Goal: Transaction & Acquisition: Purchase product/service

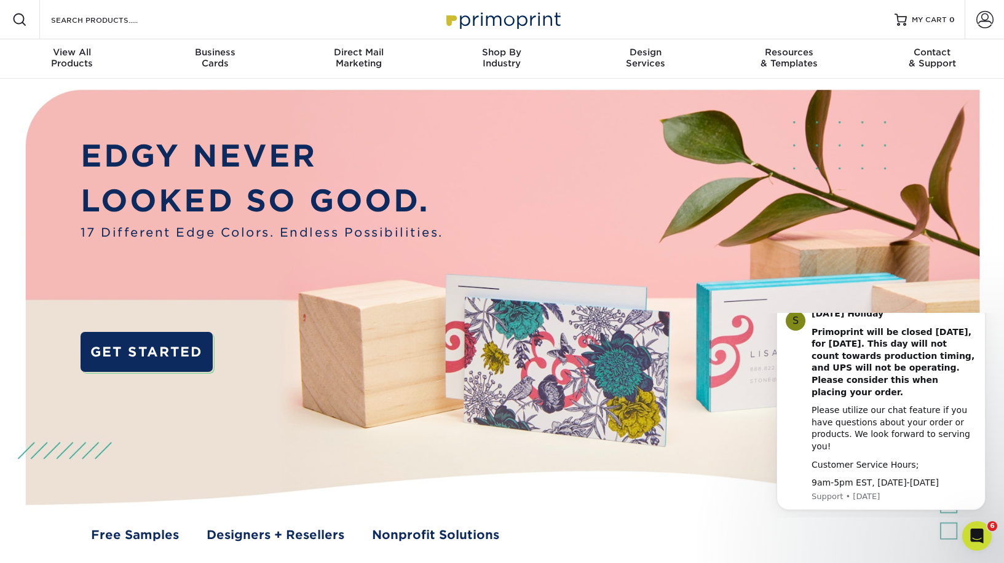
click at [980, 307] on icon "Dismiss notification" at bounding box center [982, 304] width 7 height 7
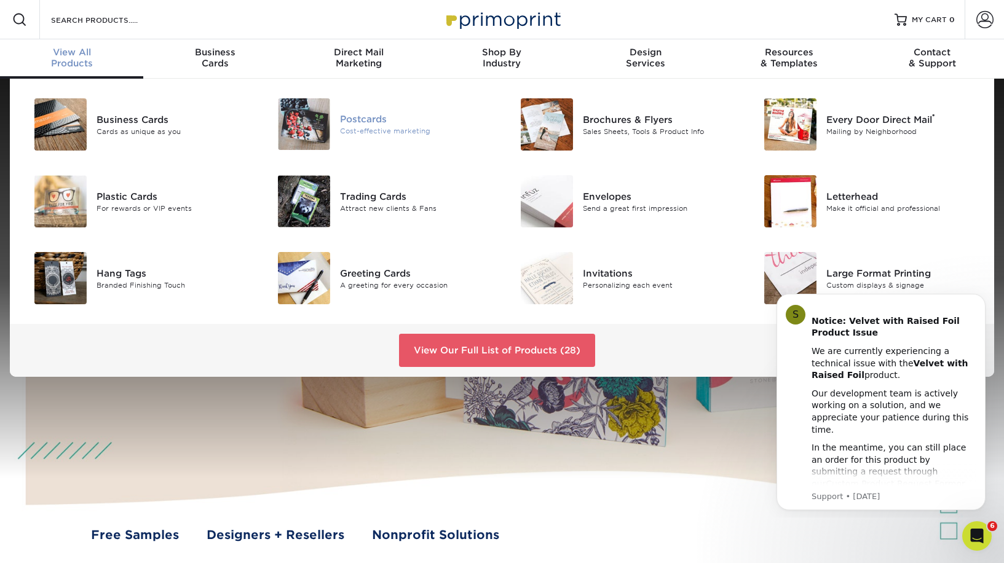
click at [373, 130] on div "Cost-effective marketing" at bounding box center [416, 131] width 153 height 10
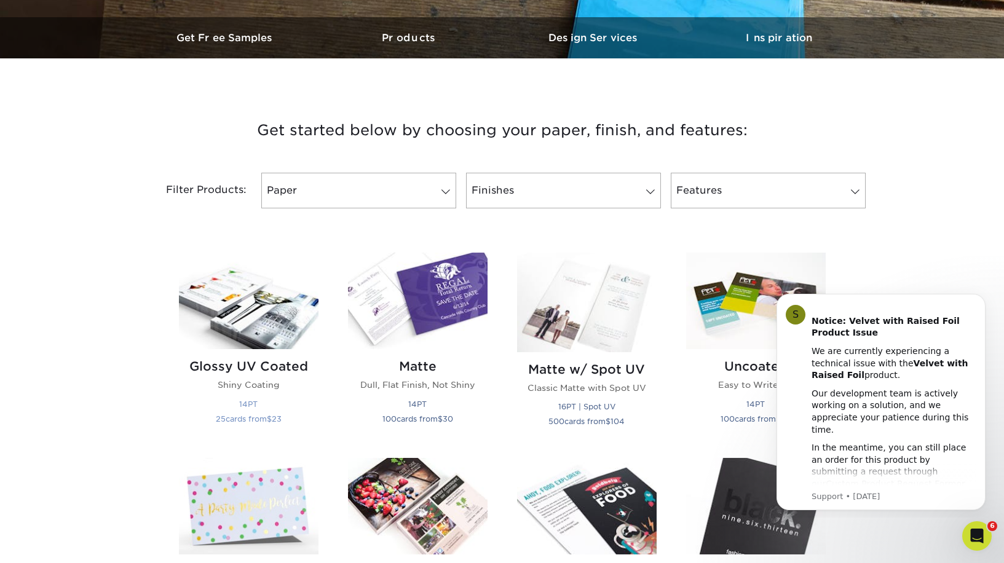
click at [275, 332] on img at bounding box center [249, 301] width 140 height 97
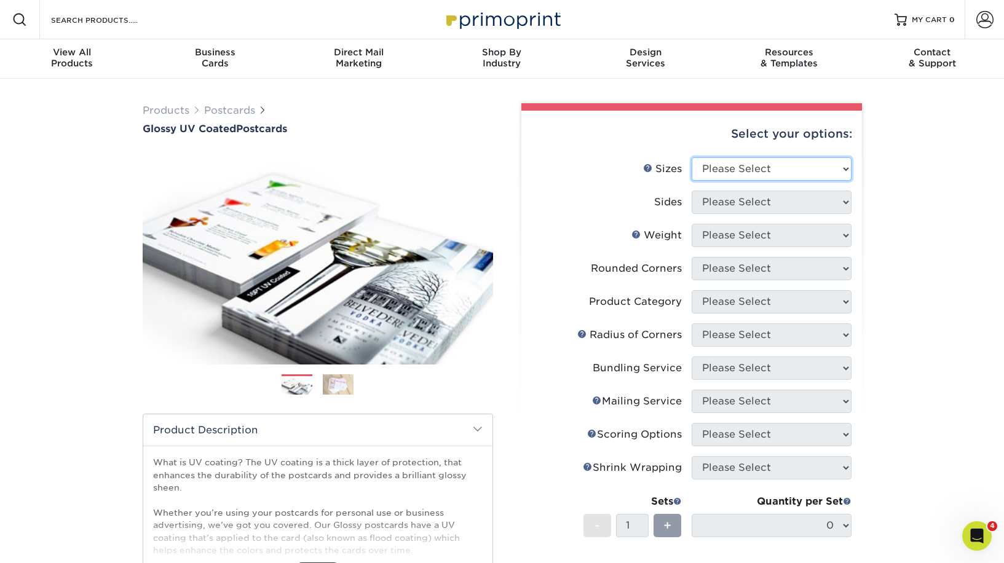
click at [801, 168] on select "Please Select 1.5" x 7" 2" x 4" 2" x 6" 2" x 7" 2" x 8" 2.12" x 5.5" 2.12" x 5.…" at bounding box center [772, 168] width 160 height 23
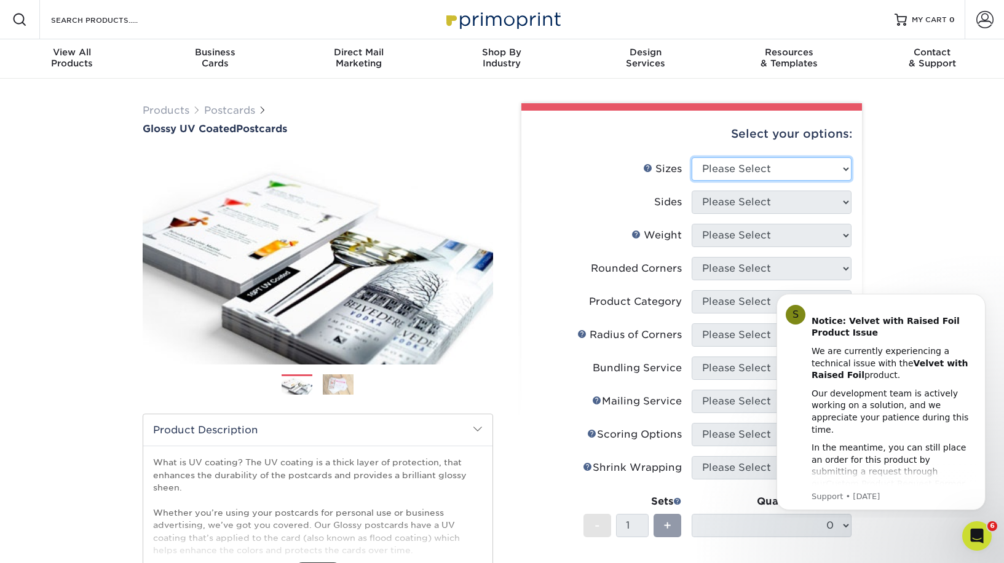
select select "5.50x8.50"
click at [692, 157] on select "Please Select 1.5" x 7" 2" x 4" 2" x 6" 2" x 7" 2" x 8" 2.12" x 5.5" 2.12" x 5.…" at bounding box center [772, 168] width 160 height 23
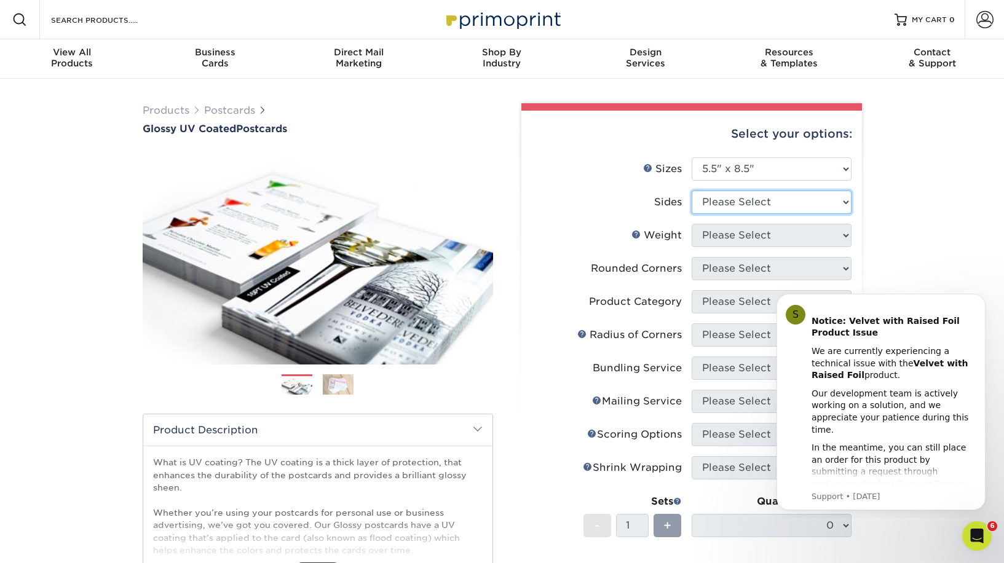
click at [746, 197] on select "Please Select Print Both Sides Print Front Only" at bounding box center [772, 202] width 160 height 23
select select "13abbda7-1d64-4f25-8bb2-c179b224825d"
click at [692, 191] on select "Please Select Print Both Sides Print Front Only" at bounding box center [772, 202] width 160 height 23
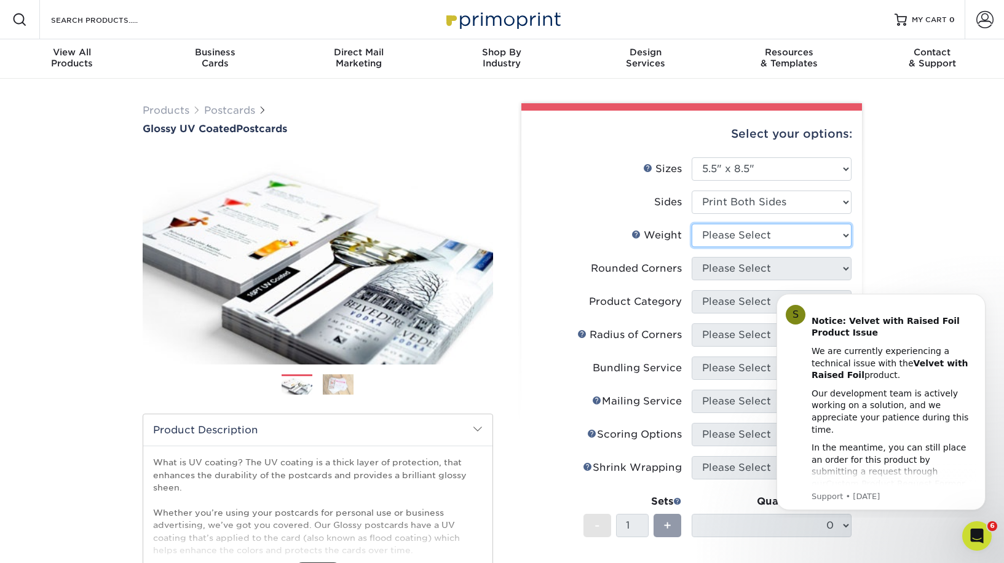
click at [755, 239] on select "Please Select 16PT 18PT C1S 14PT" at bounding box center [772, 235] width 160 height 23
select select "16PT"
click at [692, 224] on select "Please Select 16PT 18PT C1S 14PT" at bounding box center [772, 235] width 160 height 23
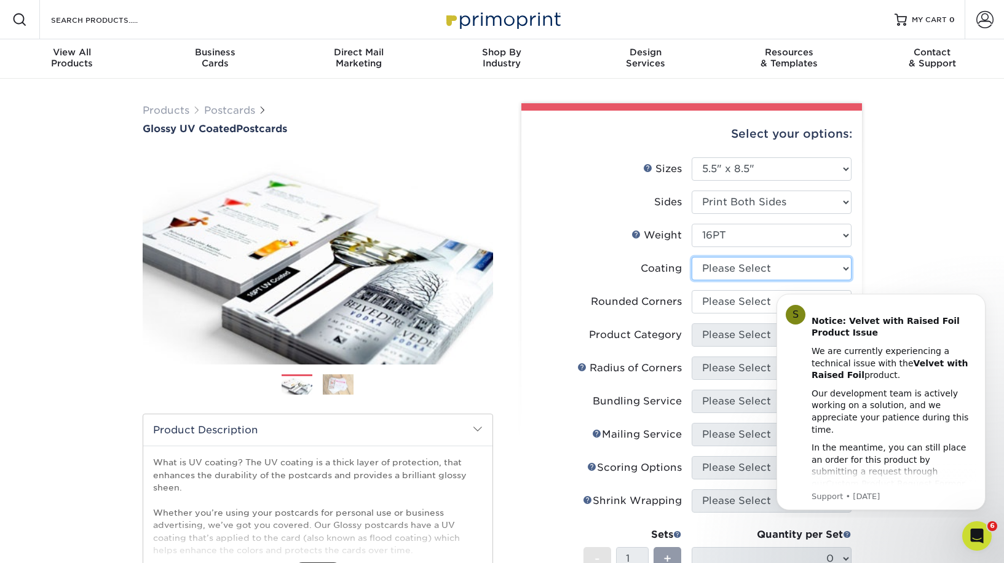
click at [758, 274] on select at bounding box center [772, 268] width 160 height 23
select select "1e8116af-acfc-44b1-83dc-8181aa338834"
click at [692, 257] on select at bounding box center [772, 268] width 160 height 23
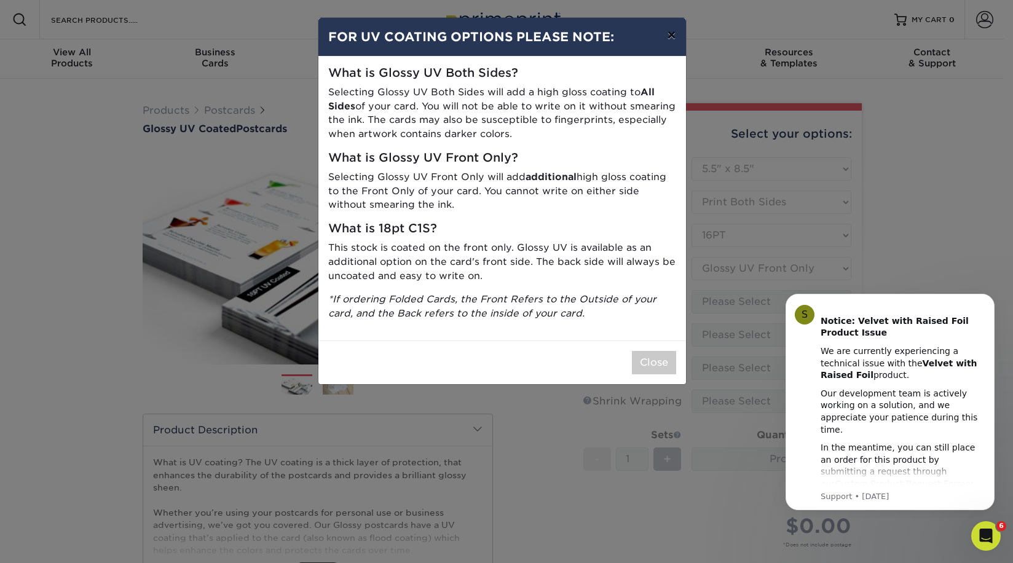
click at [670, 33] on button "×" at bounding box center [671, 35] width 28 height 34
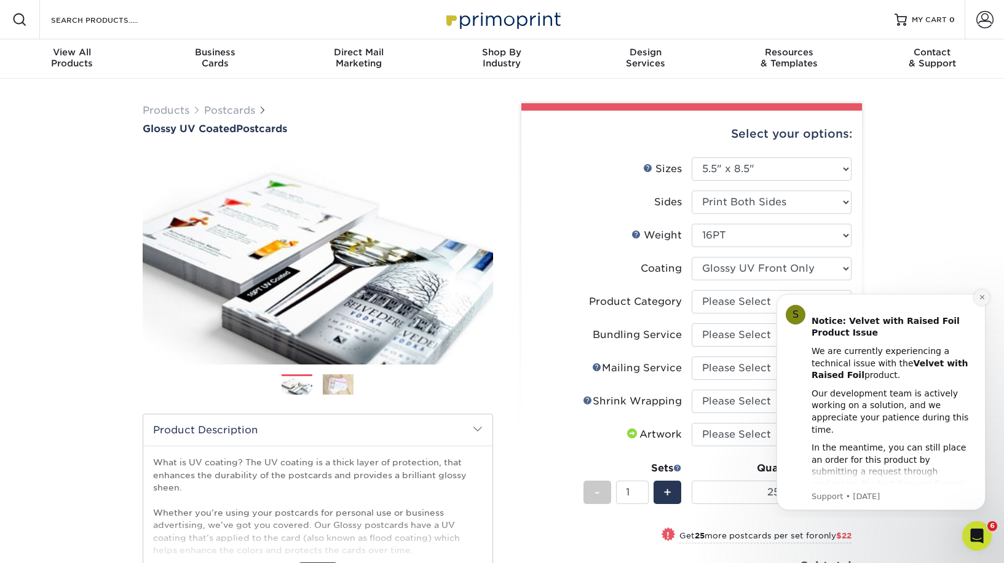
click at [983, 298] on icon "Dismiss notification" at bounding box center [982, 297] width 7 height 7
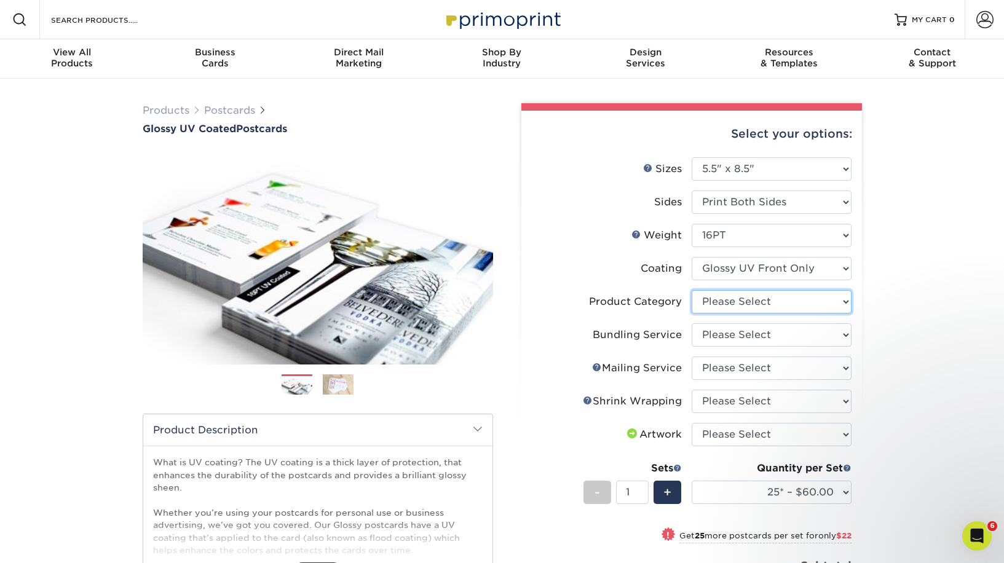
click at [784, 304] on select "Please Select Postcards" at bounding box center [772, 301] width 160 height 23
click at [776, 492] on select "25* – $60.00 50* – $82.00 75* – $96.00 100* – $151.00 250* – $226.00 500 – $250…" at bounding box center [772, 492] width 160 height 23
